Goal: Information Seeking & Learning: Understand process/instructions

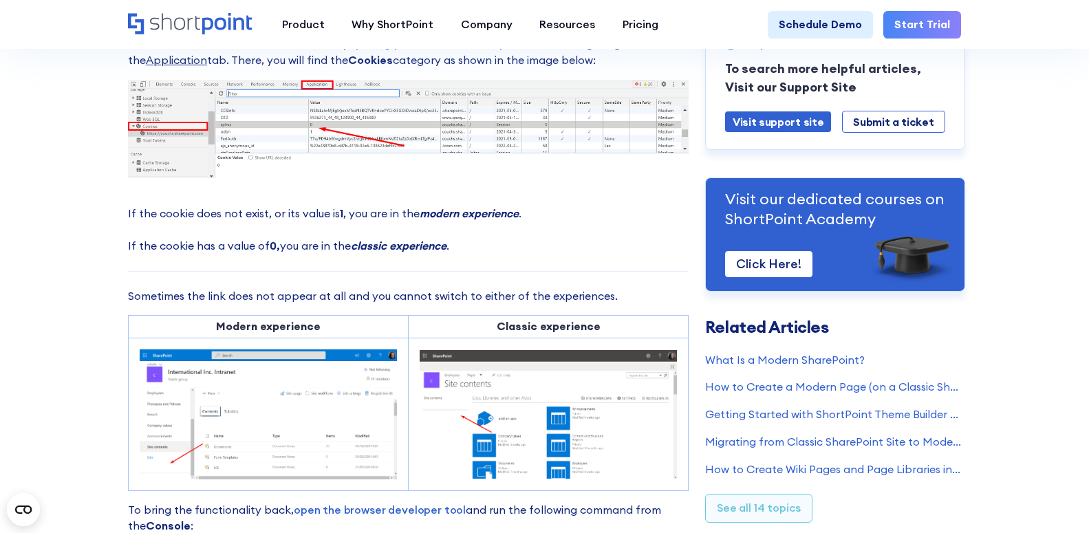
scroll to position [549, 0]
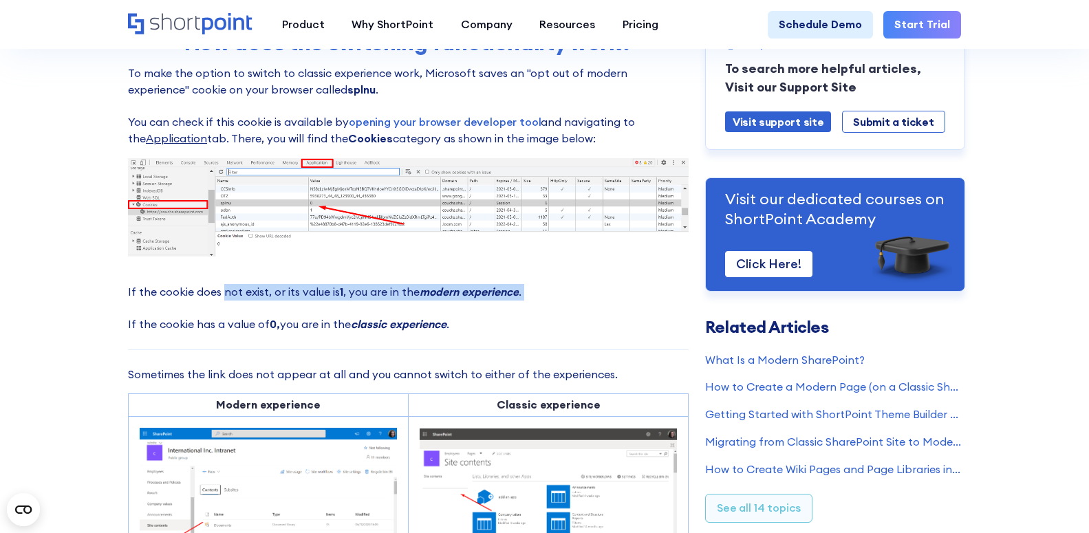
drag, startPoint x: 235, startPoint y: 301, endPoint x: 301, endPoint y: 308, distance: 65.8
click at [301, 308] on p "If the cookie does not exist, or its value is 1 , you are in the modern experie…" at bounding box center [408, 308] width 561 height 49
click at [321, 321] on p "If the cookie does not exist, or its value is 1 , you are in the modern experie…" at bounding box center [408, 308] width 561 height 49
drag, startPoint x: 302, startPoint y: 307, endPoint x: 320, endPoint y: 304, distance: 18.1
click at [320, 304] on p "If the cookie does not exist, or its value is 1 , you are in the modern experie…" at bounding box center [408, 308] width 561 height 49
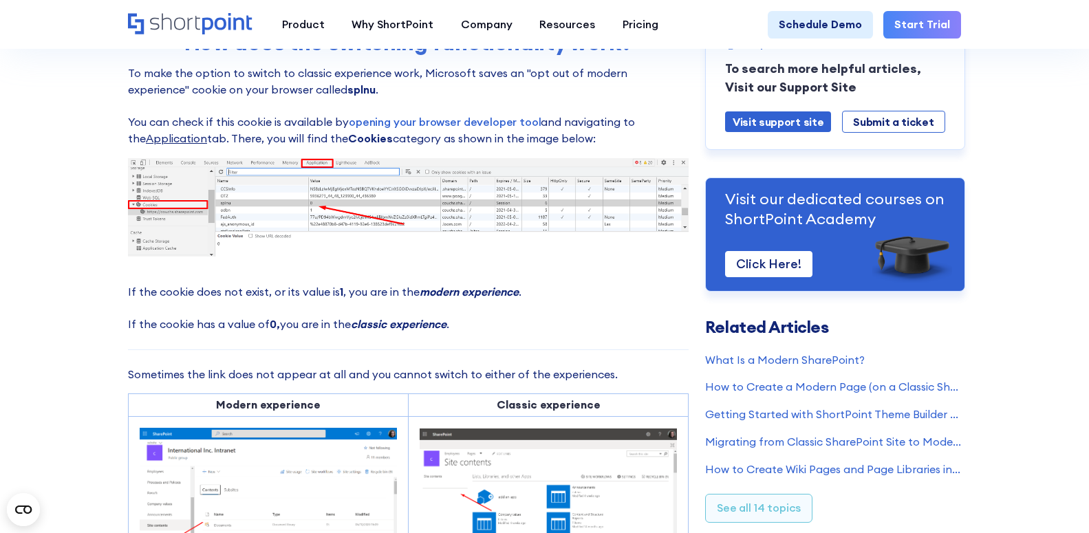
click at [334, 317] on p "If the cookie does not exist, or its value is 1 , you are in the modern experie…" at bounding box center [408, 308] width 561 height 49
drag, startPoint x: 292, startPoint y: 332, endPoint x: 325, endPoint y: 332, distance: 33.0
click at [325, 332] on p "If the cookie does not exist, or its value is 1 , you are in the modern experie…" at bounding box center [408, 308] width 561 height 49
click at [326, 351] on div "Cannot See Exit Classic Experience or Return to Classic SharePoint Links? Modif…" at bounding box center [408, 421] width 561 height 1723
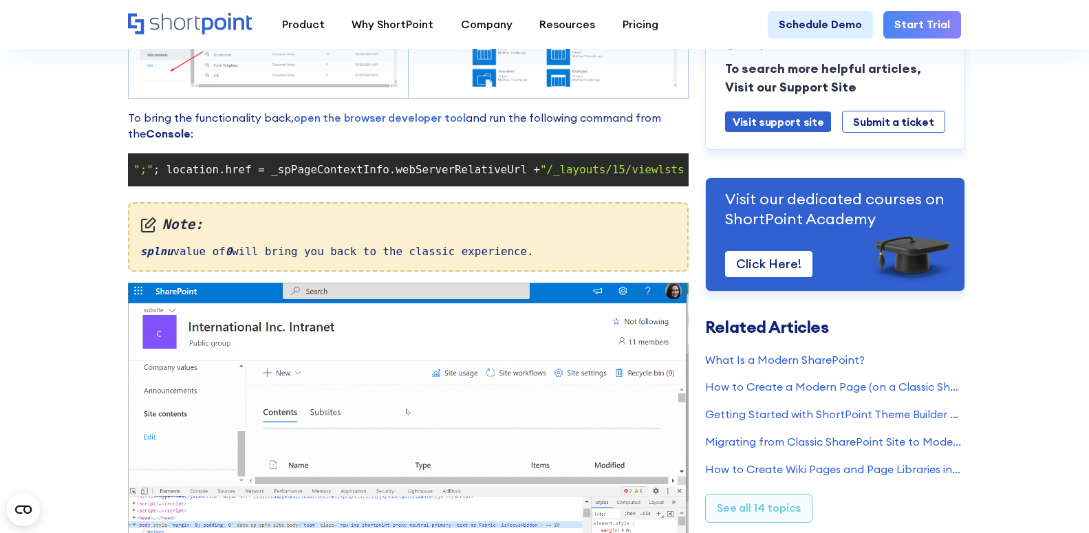
scroll to position [0, 0]
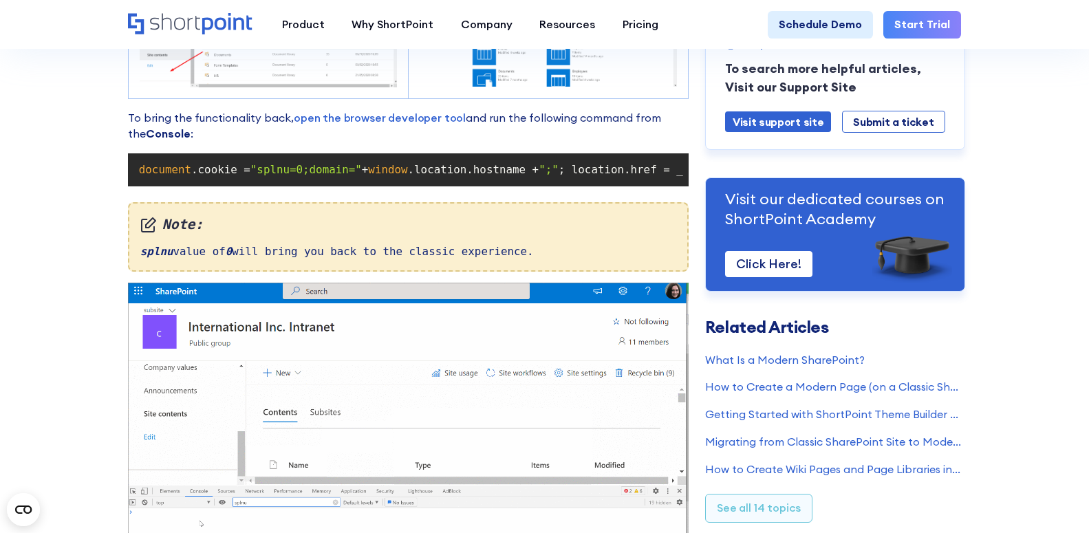
click at [160, 176] on span "document" at bounding box center [165, 169] width 52 height 13
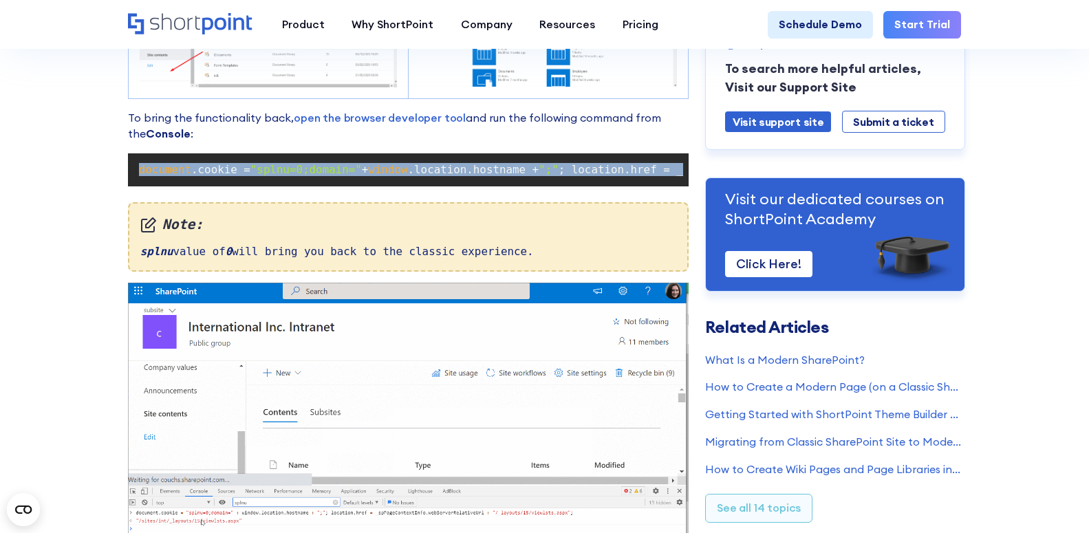
click at [160, 176] on span "document" at bounding box center [165, 169] width 52 height 13
copy code "document .cookie = "splnu=0;domain=" + window .location.hostname + ";" ; locati…"
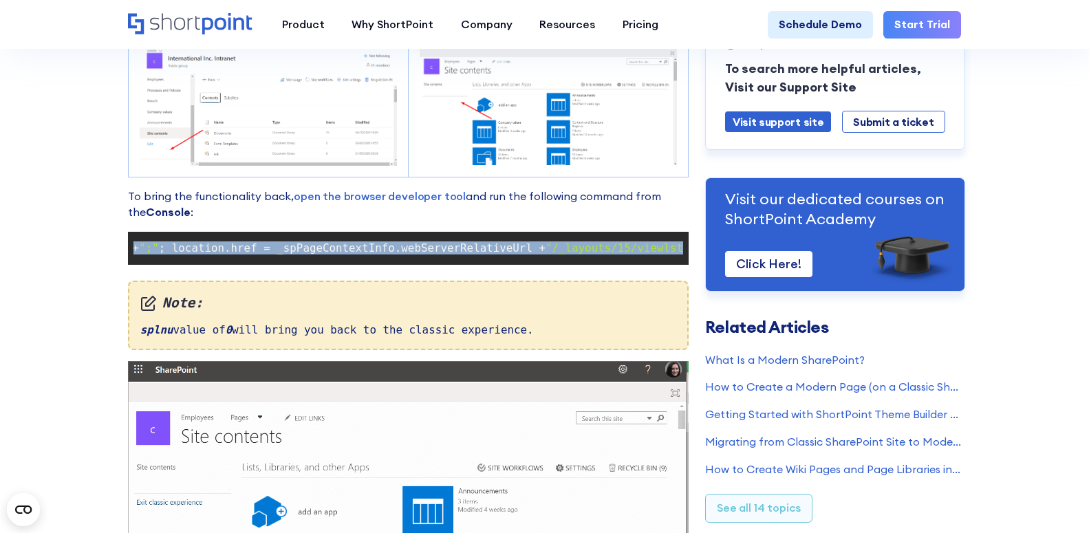
scroll to position [0, 405]
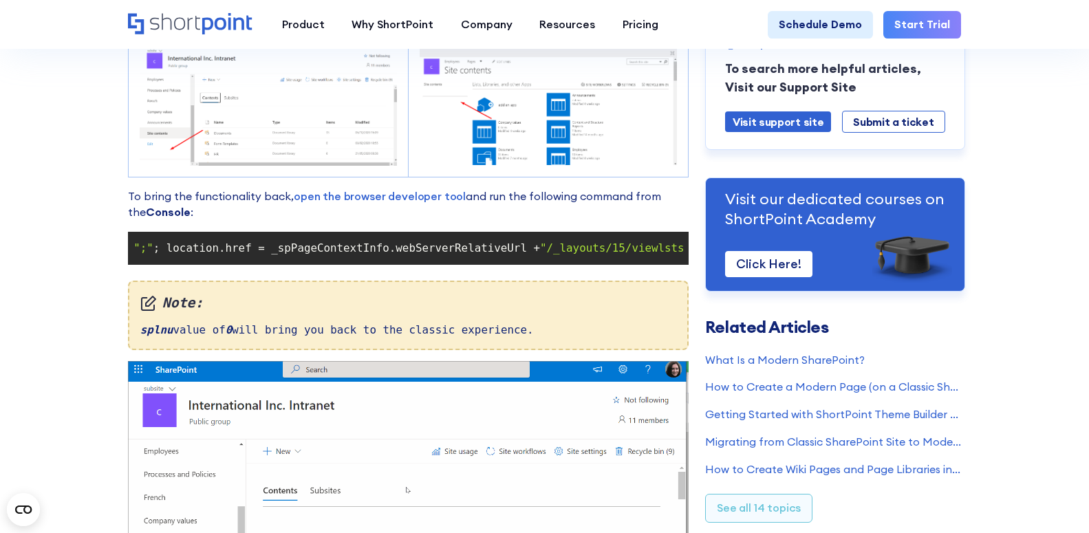
click at [621, 308] on div "Note: splnu value of 0 will bring you back to the classic experience." at bounding box center [408, 316] width 561 height 70
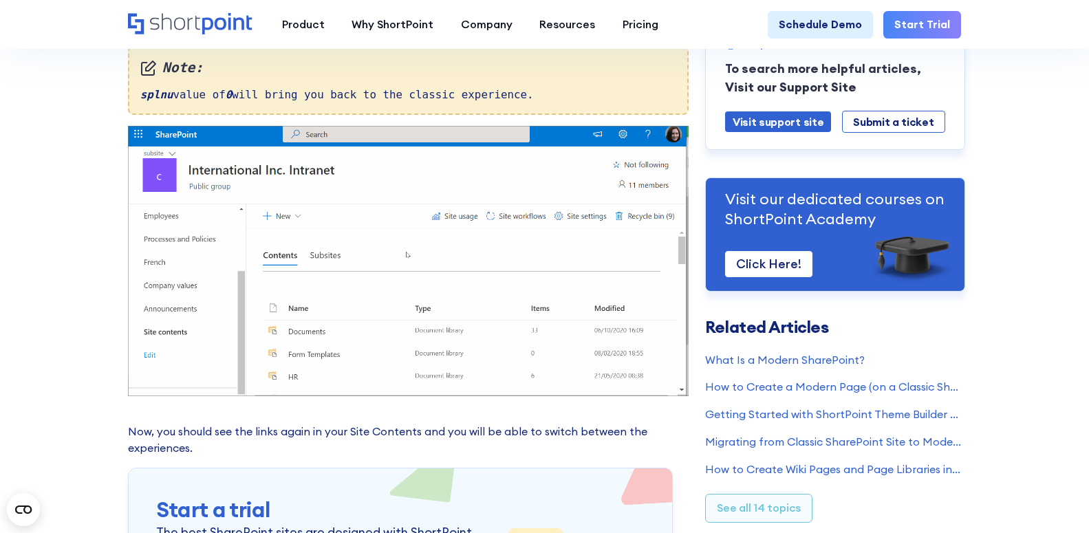
scroll to position [1255, 0]
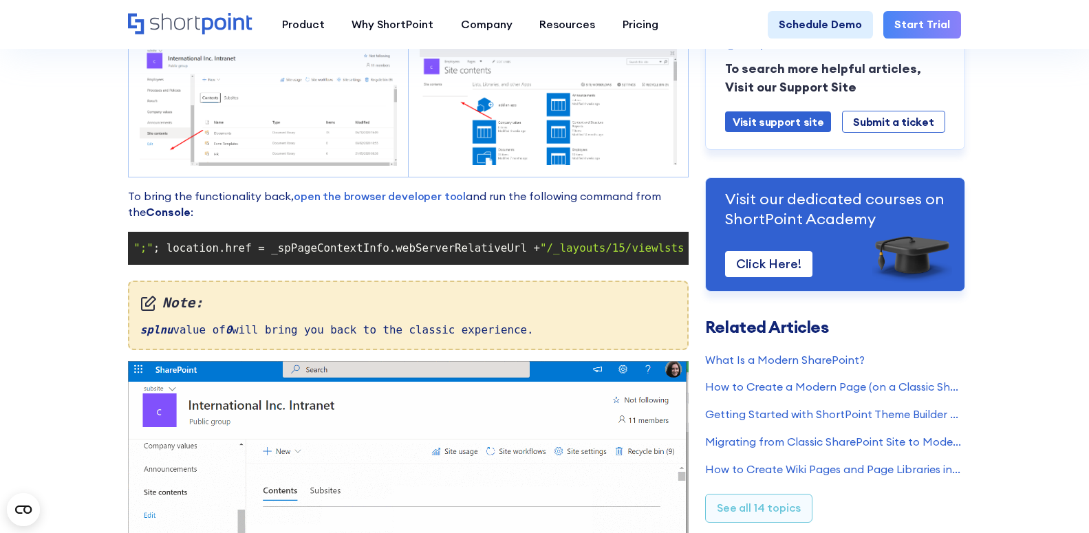
scroll to position [1098, 0]
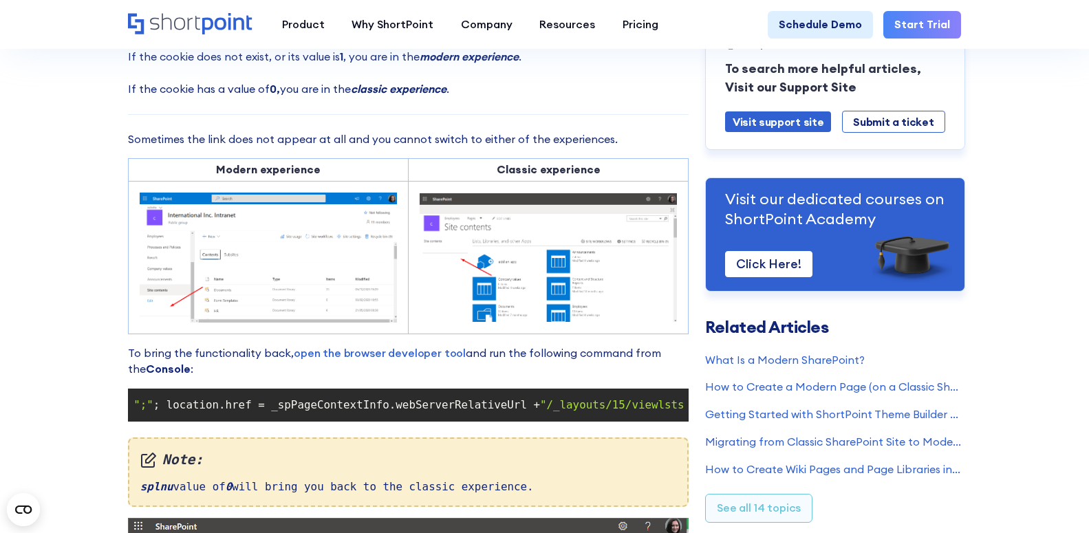
click at [313, 412] on span "; location.href = _spPageContextInfo.webServerRelativeUrl +" at bounding box center [346, 404] width 387 height 13
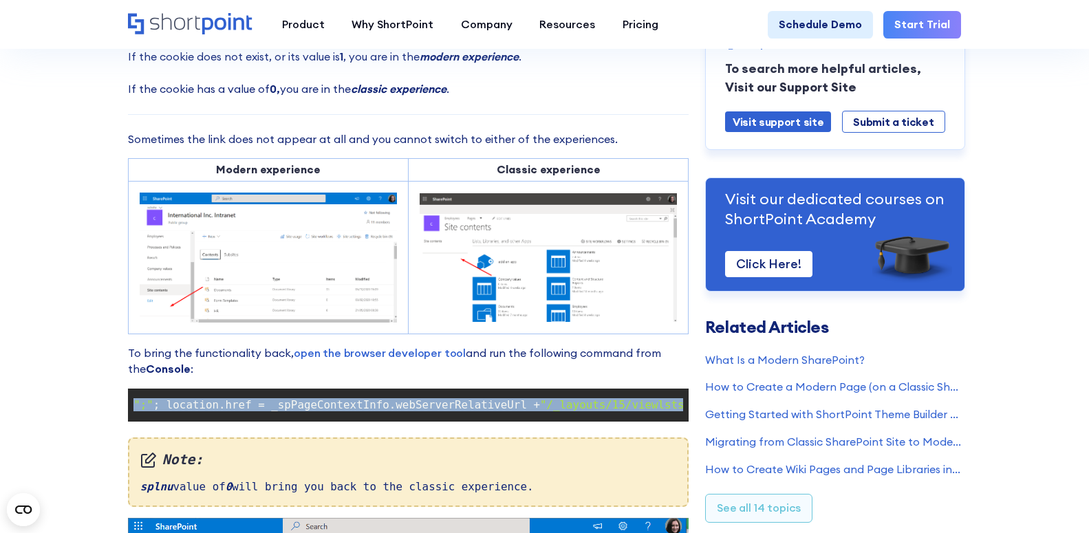
click at [313, 412] on span "; location.href = _spPageContextInfo.webServerRelativeUrl +" at bounding box center [346, 404] width 387 height 13
copy code "document .cookie = "splnu=0;domain=" + window .location.hostname + ";" ; locati…"
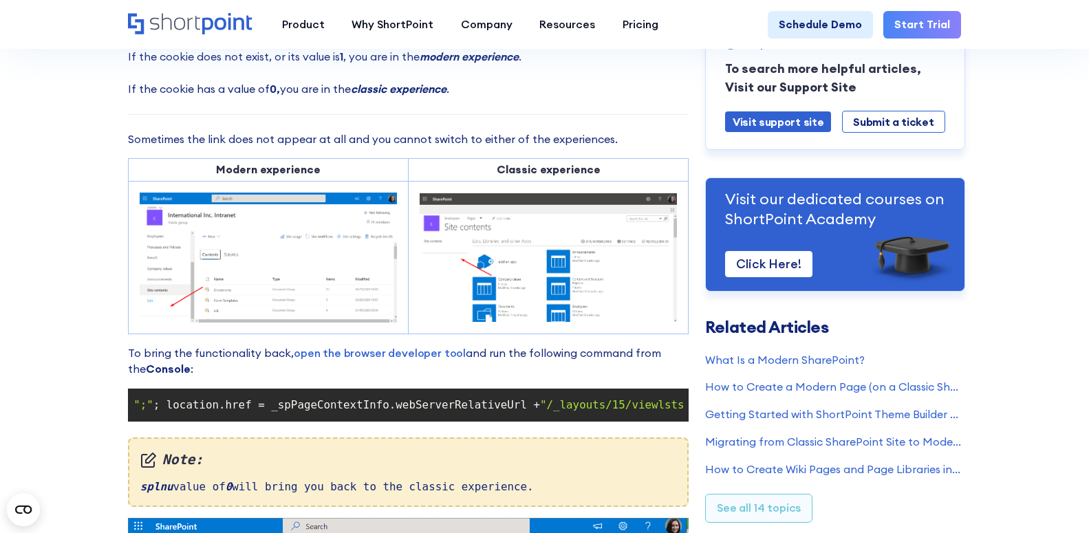
click at [74, 175] on section "Cannot See Exit Classic Experience or Return to Classic SharePoint Links? Modif…" at bounding box center [544, 186] width 1089 height 1941
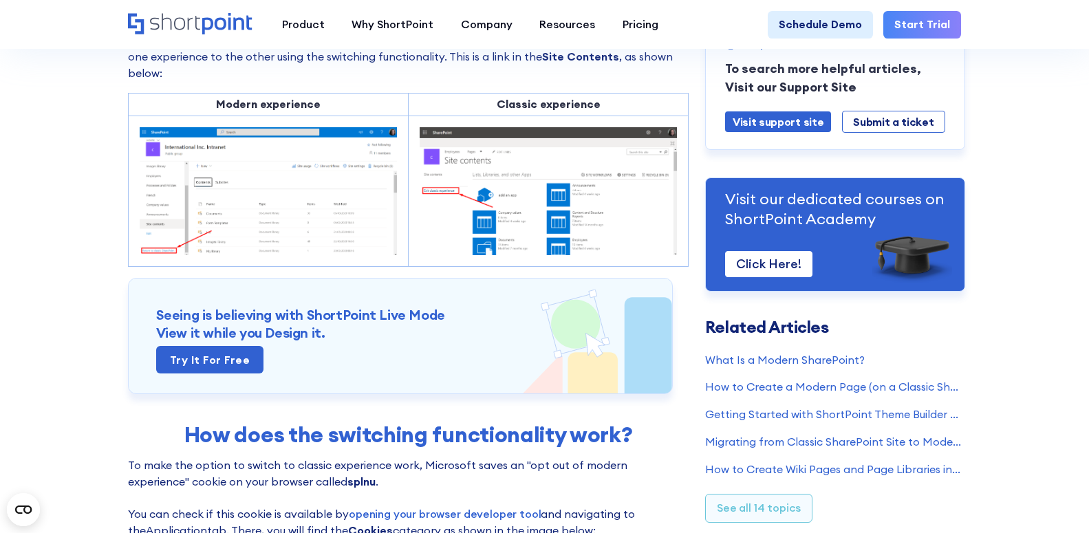
scroll to position [235, 0]
